Goal: Communication & Community: Answer question/provide support

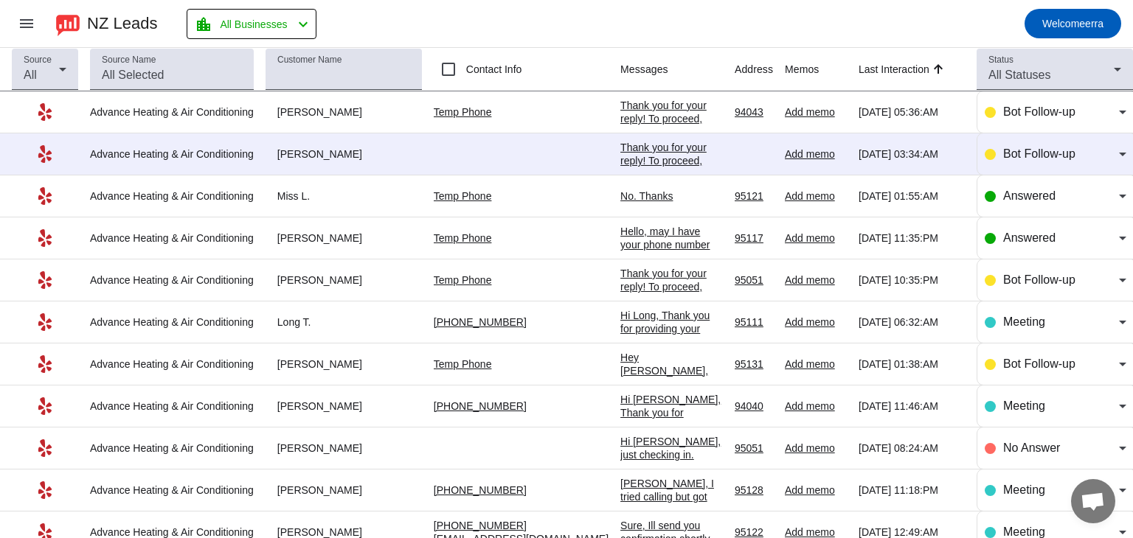
click at [639, 103] on div "Thank you for your reply! To proceed, could you please share your home property…" at bounding box center [671, 258] width 103 height 319
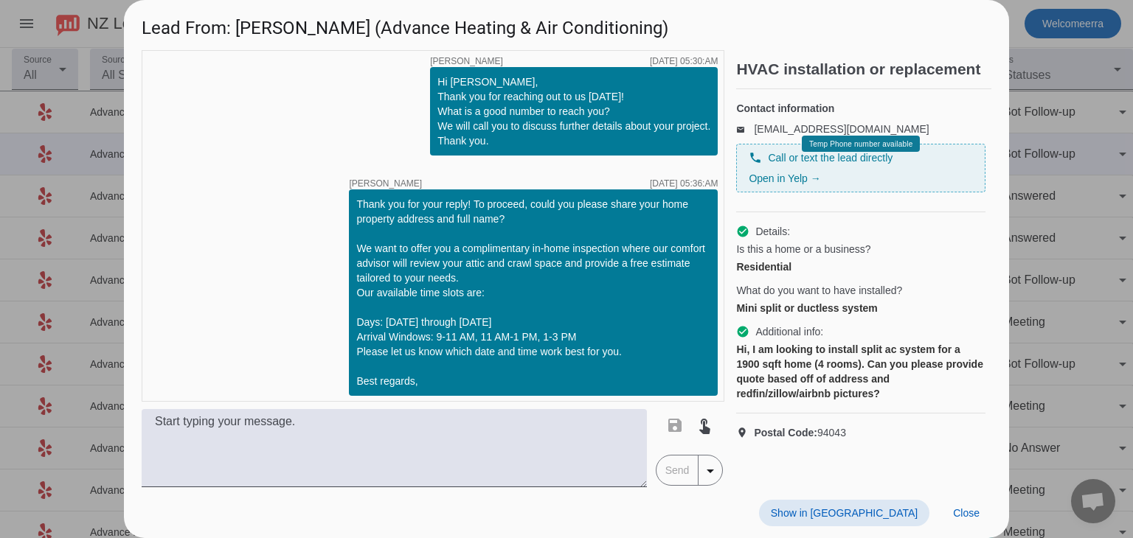
scroll to position [12, 0]
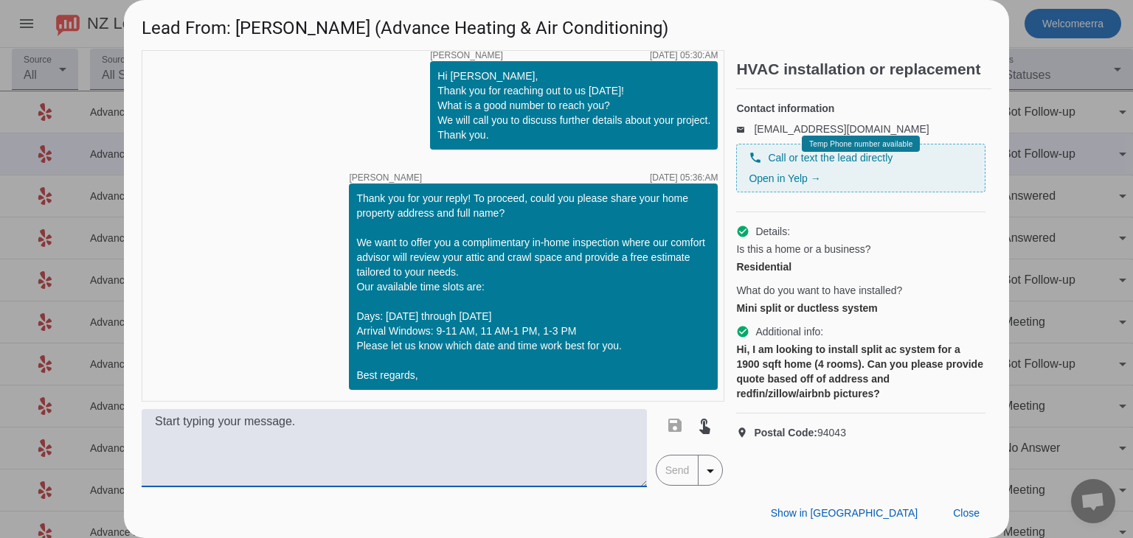
click at [549, 453] on textarea at bounding box center [394, 448] width 505 height 78
paste textarea "Hello, may I have your phone number so we can discuss this matter on phone?"
type textarea "Hello, may I have your phone number so we can discuss this matter on phone?"
click at [693, 465] on span "Send" at bounding box center [677, 471] width 42 height 30
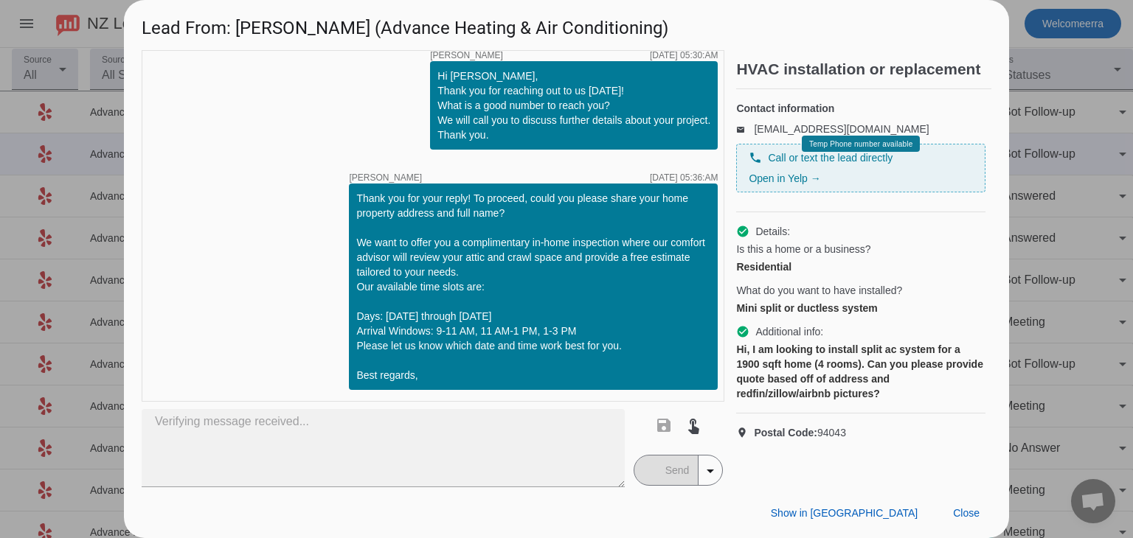
type textarea "Hello, may I have your phone number so we can discuss this matter on phone?"
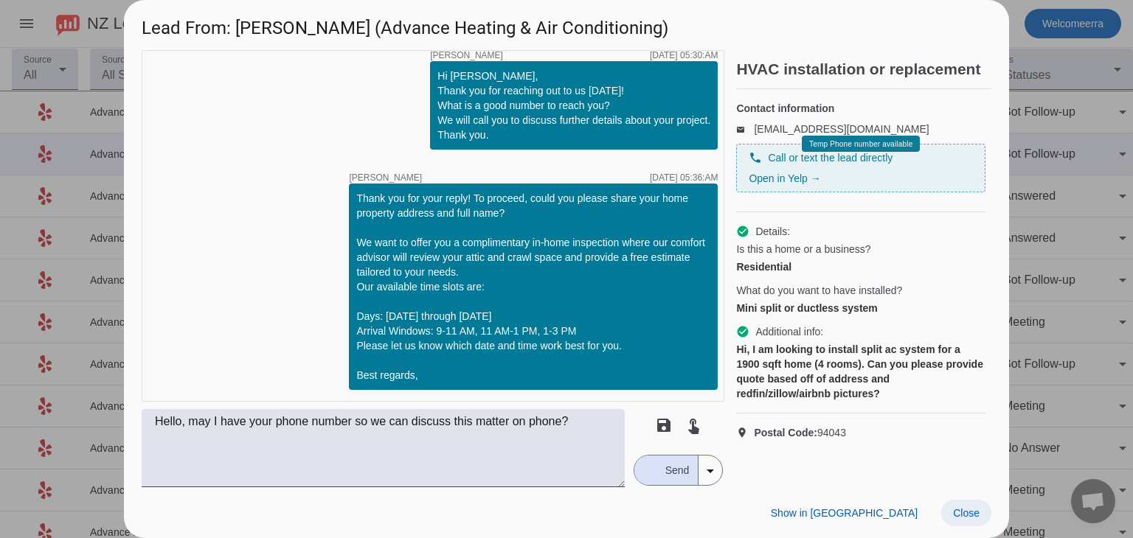
click at [947, 503] on span at bounding box center [966, 513] width 50 height 27
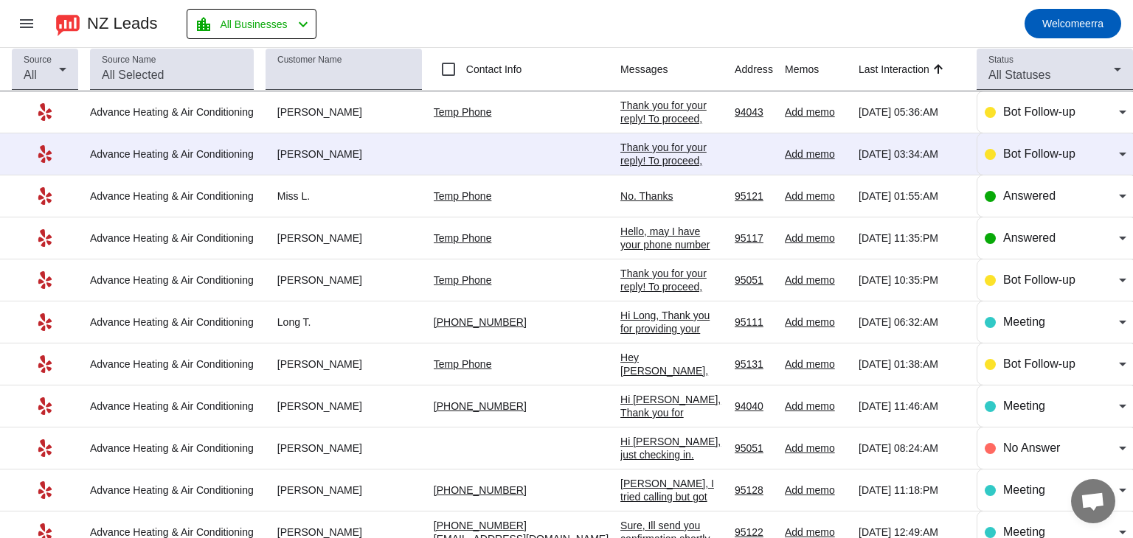
click at [656, 122] on div "Thank you for your reply! To proceed, could you please share your home property…" at bounding box center [671, 258] width 103 height 319
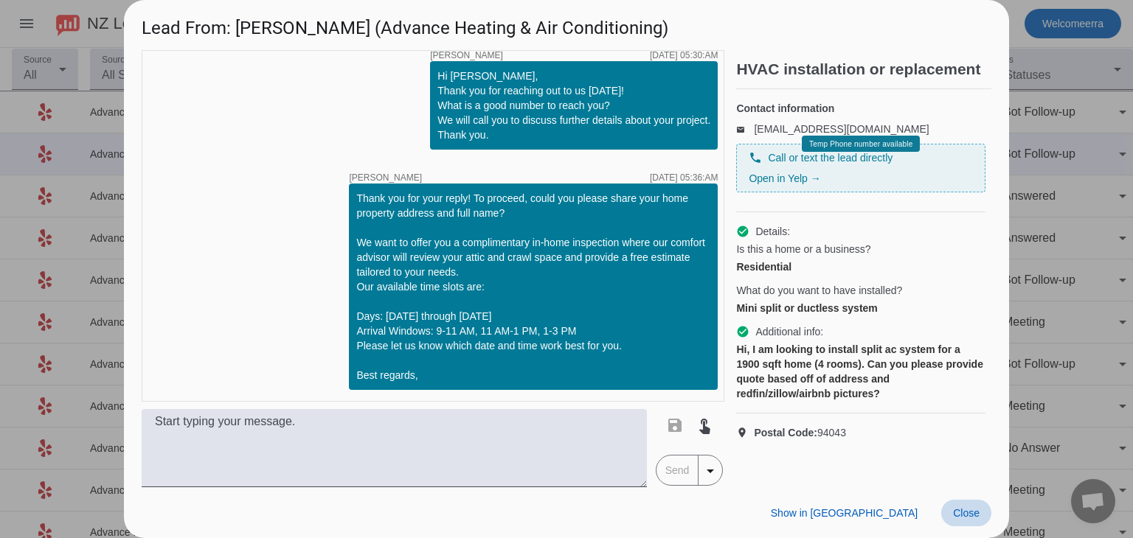
click at [950, 508] on span at bounding box center [966, 513] width 50 height 27
